Goal: Task Accomplishment & Management: Manage account settings

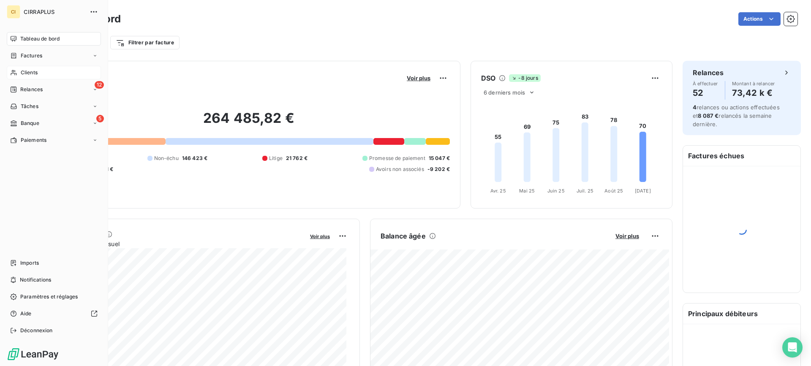
click at [29, 71] on span "Clients" at bounding box center [29, 73] width 17 height 8
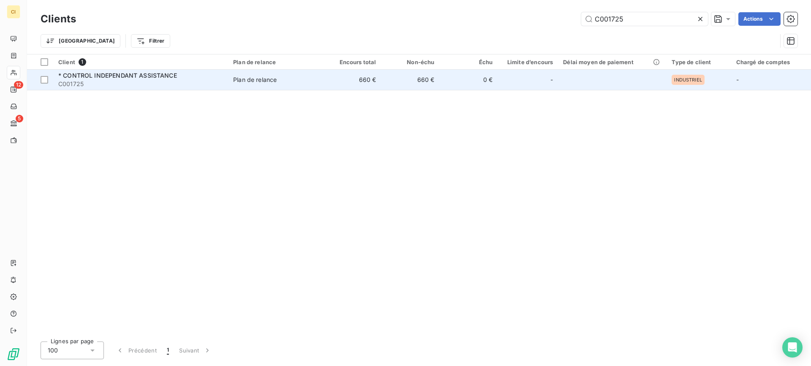
type input "C001725"
click at [108, 81] on span "C001725" at bounding box center [140, 84] width 165 height 8
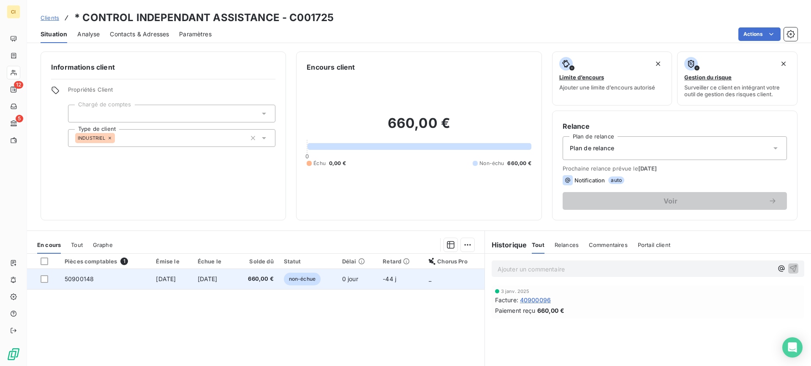
click at [83, 282] on span "50900148" at bounding box center [79, 279] width 29 height 7
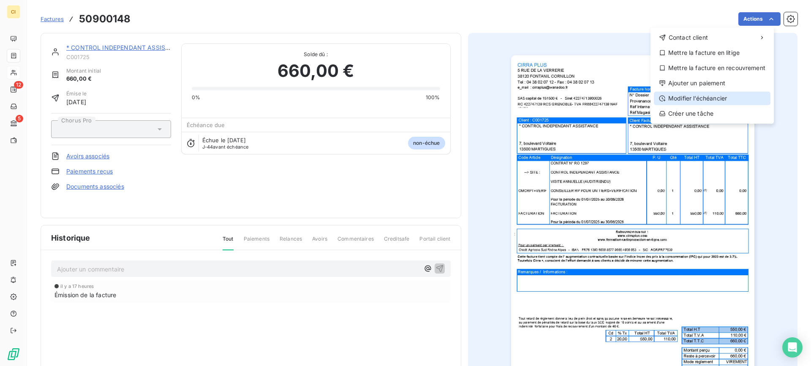
click at [696, 98] on div "Modifier l’échéancier" at bounding box center [712, 99] width 117 height 14
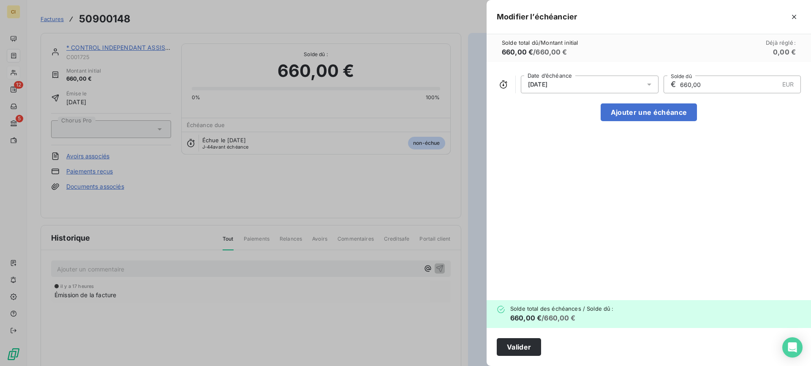
click at [651, 86] on icon at bounding box center [649, 84] width 8 height 8
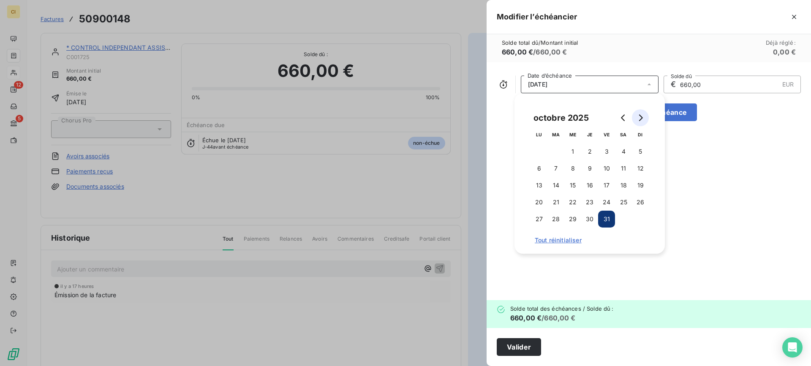
drag, startPoint x: 644, startPoint y: 114, endPoint x: 642, endPoint y: 124, distance: 10.3
click at [645, 112] on button "Go to next month" at bounding box center [640, 117] width 17 height 17
click at [642, 216] on button "30" at bounding box center [640, 219] width 17 height 17
click at [711, 233] on div "[DATE] Date d’échéance € 660,00 EUR Solde dû Ajouter une échéance" at bounding box center [649, 181] width 325 height 238
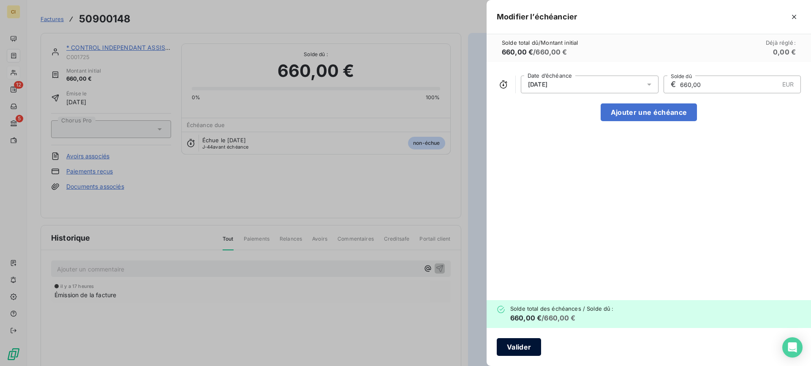
click at [519, 349] on button "Valider" at bounding box center [519, 347] width 44 height 18
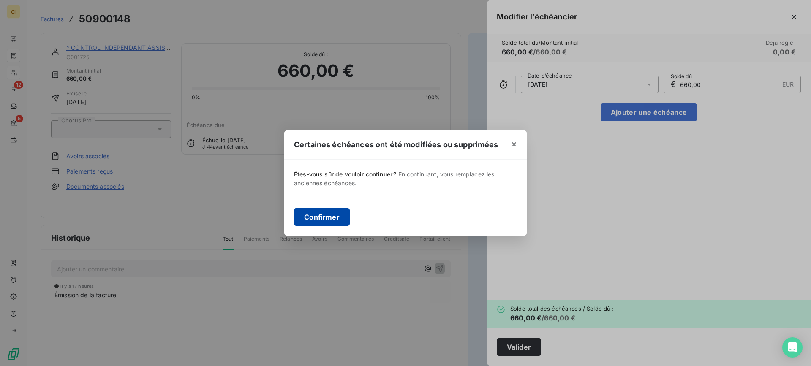
click at [303, 218] on button "Confirmer" at bounding box center [322, 217] width 56 height 18
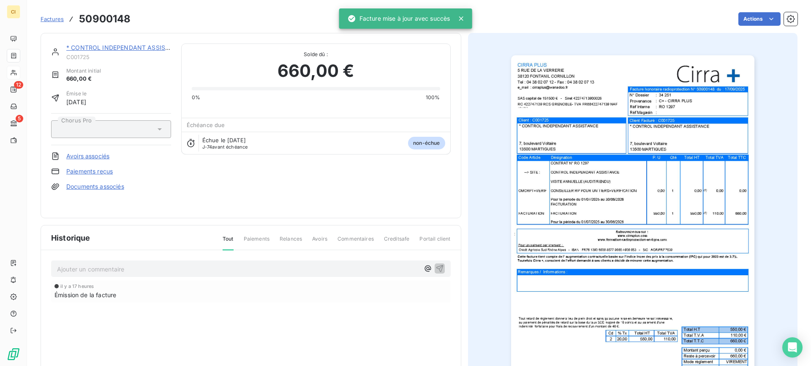
click at [139, 271] on p "Ajouter un commentaire ﻿" at bounding box center [238, 269] width 363 height 11
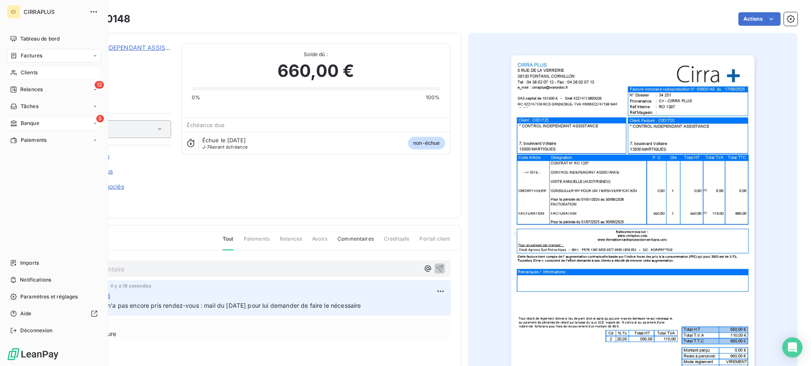
click at [32, 120] on span "Banque" at bounding box center [30, 124] width 19 height 8
